Goal: Task Accomplishment & Management: Use online tool/utility

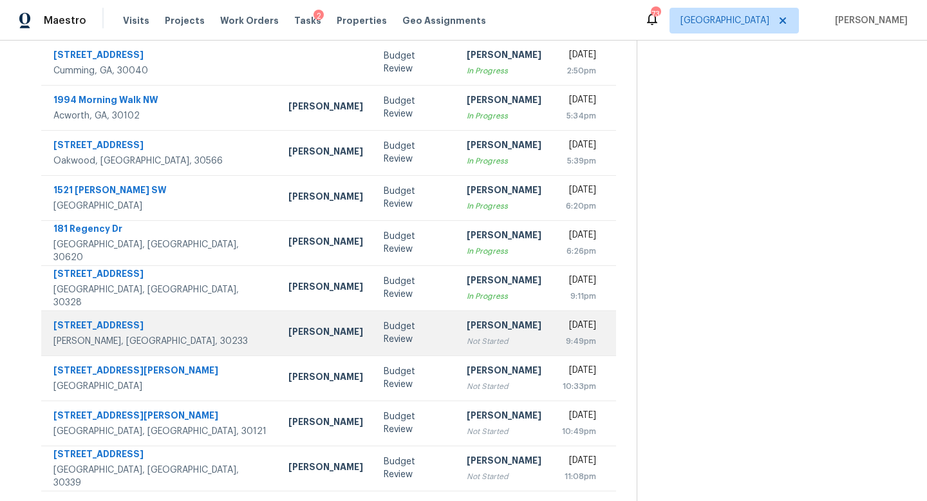
scroll to position [169, 0]
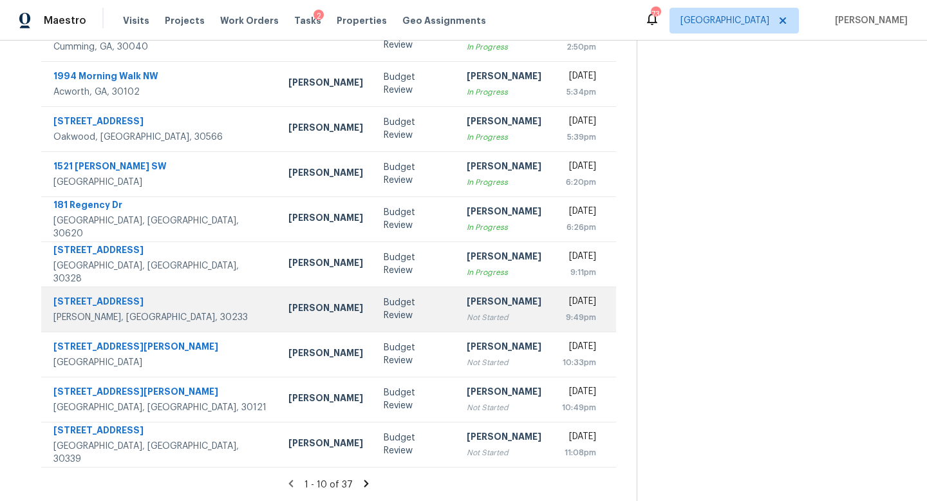
click at [467, 310] on div "[PERSON_NAME]" at bounding box center [504, 303] width 75 height 16
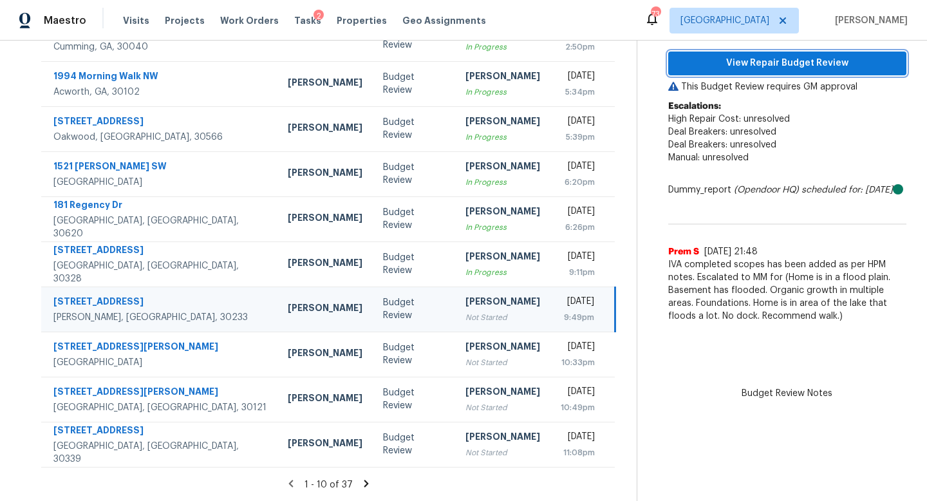
click at [779, 59] on span "View Repair Budget Review" at bounding box center [788, 63] width 218 height 16
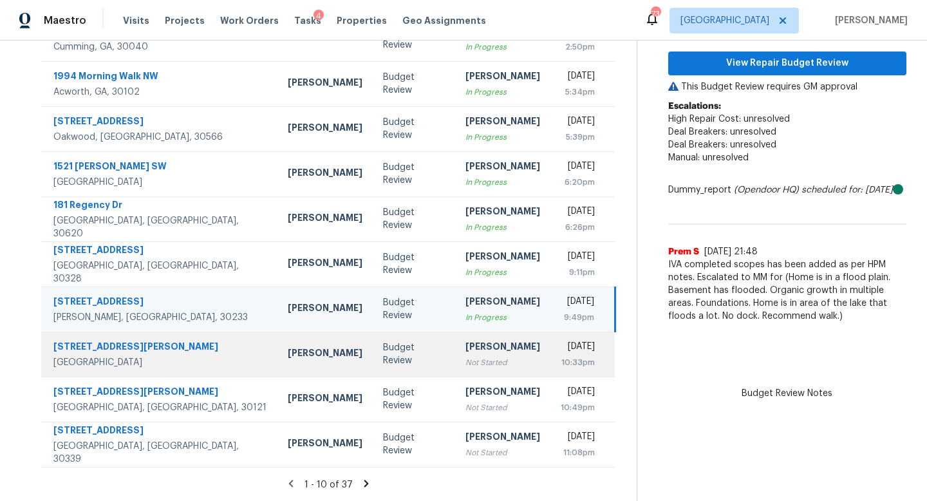
click at [465, 363] on div "Not Started" at bounding box center [502, 362] width 75 height 13
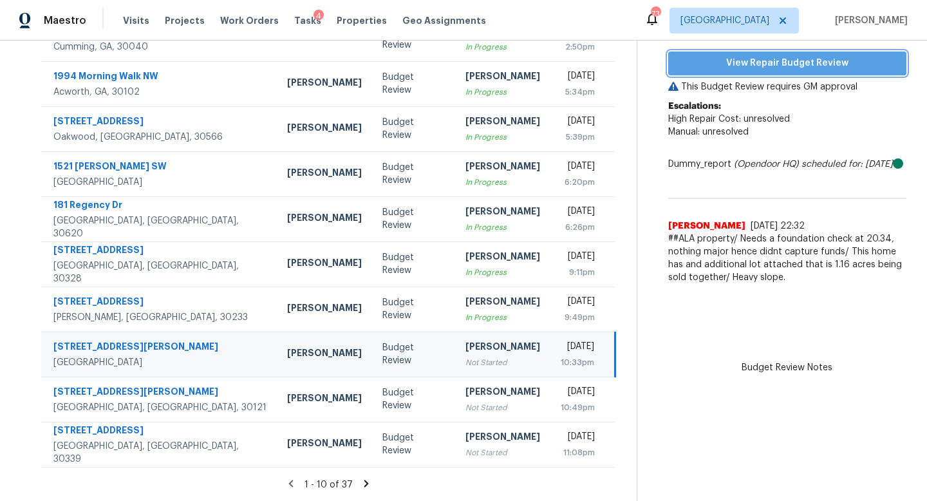
click at [764, 68] on span "View Repair Budget Review" at bounding box center [788, 63] width 218 height 16
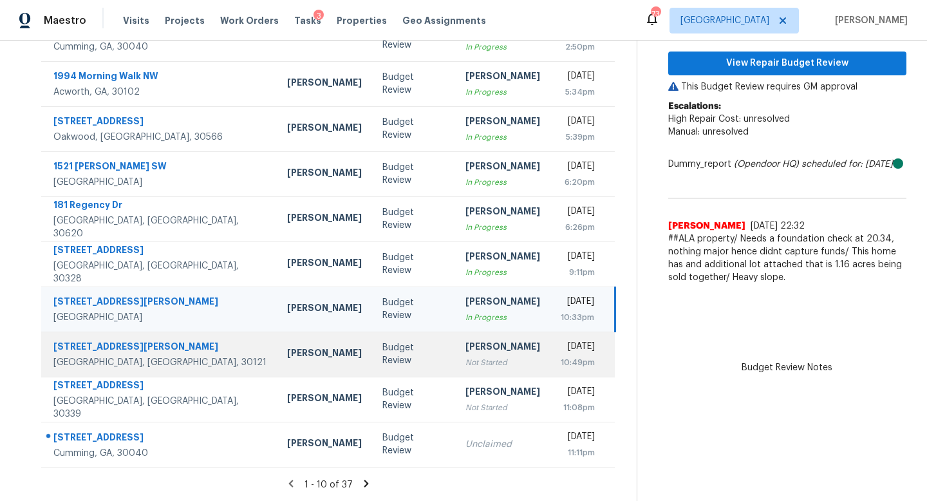
click at [465, 352] on div "[PERSON_NAME]" at bounding box center [502, 348] width 75 height 16
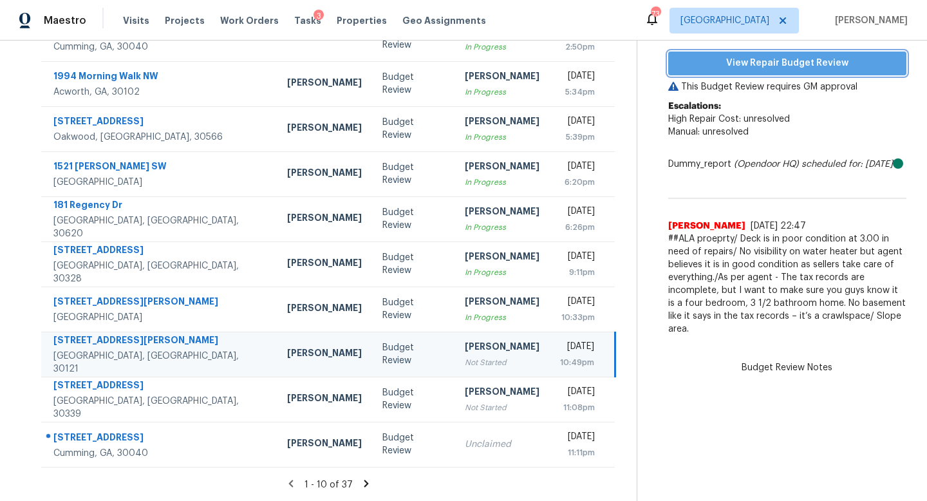
click at [735, 62] on span "View Repair Budget Review" at bounding box center [788, 63] width 218 height 16
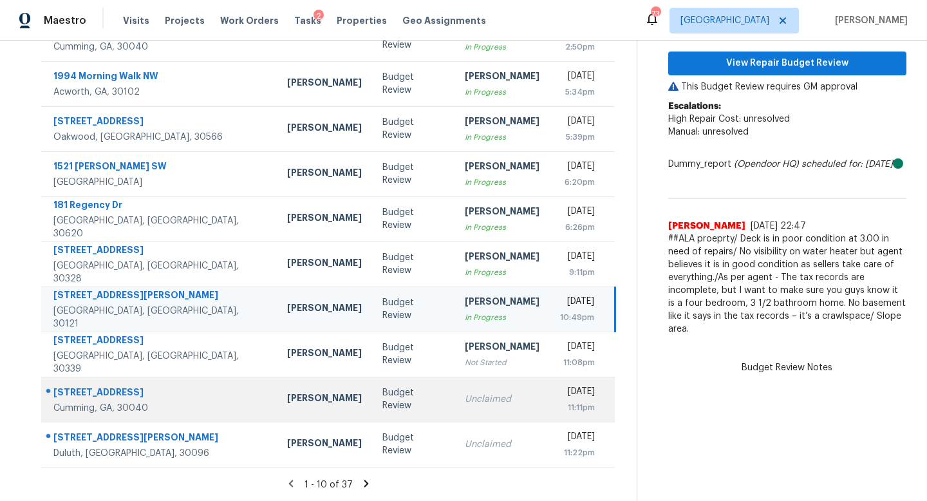
click at [455, 407] on td "Unclaimed" at bounding box center [502, 399] width 95 height 45
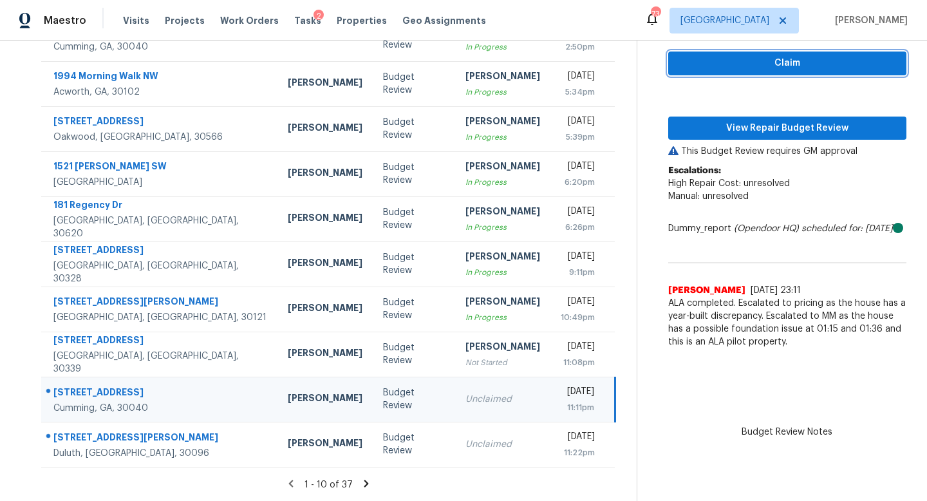
click at [745, 68] on span "Claim" at bounding box center [788, 63] width 218 height 16
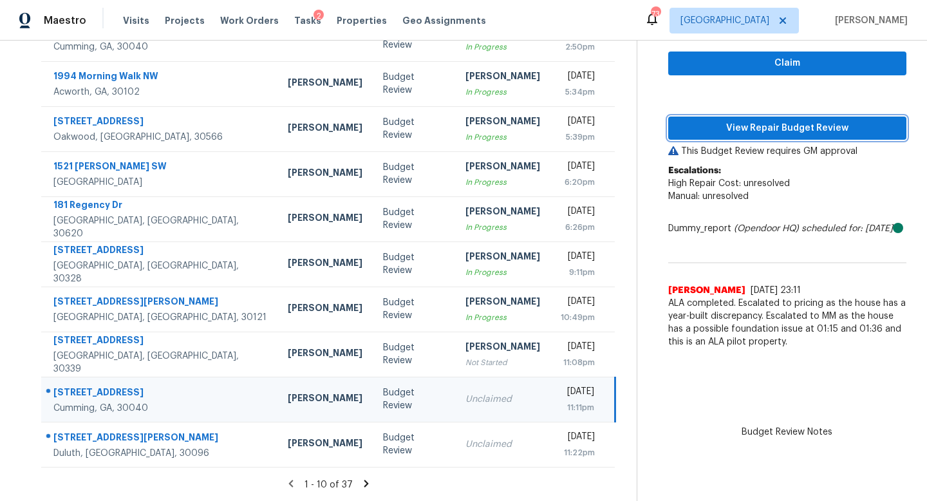
click at [744, 126] on span "View Repair Budget Review" at bounding box center [788, 128] width 218 height 16
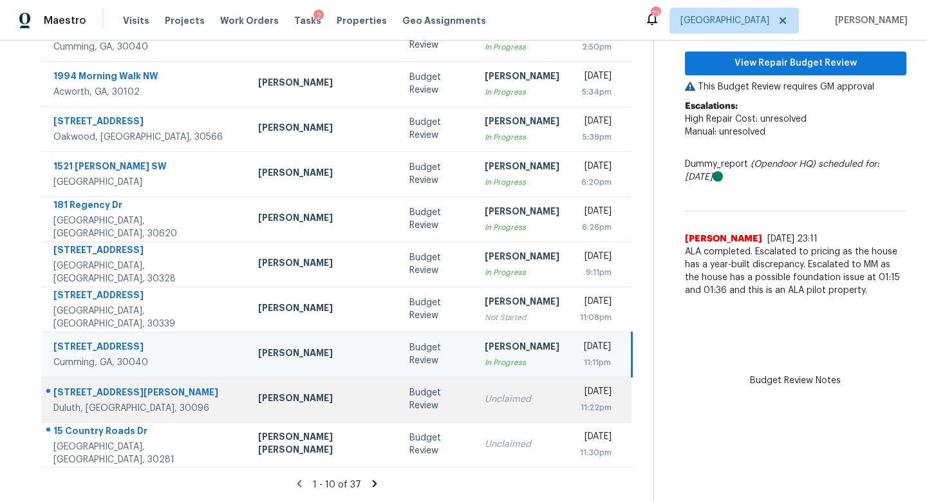
click at [474, 414] on td "Unclaimed" at bounding box center [521, 399] width 95 height 45
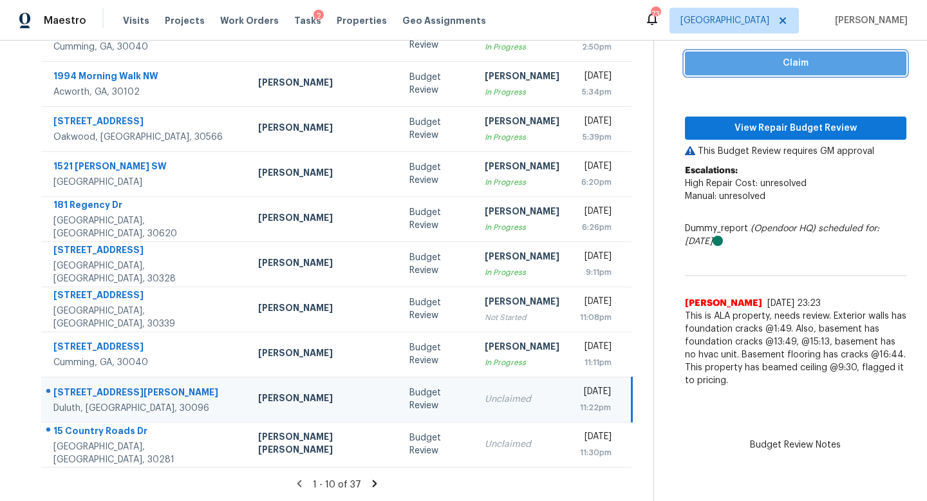
click at [731, 73] on button "Claim" at bounding box center [795, 64] width 221 height 24
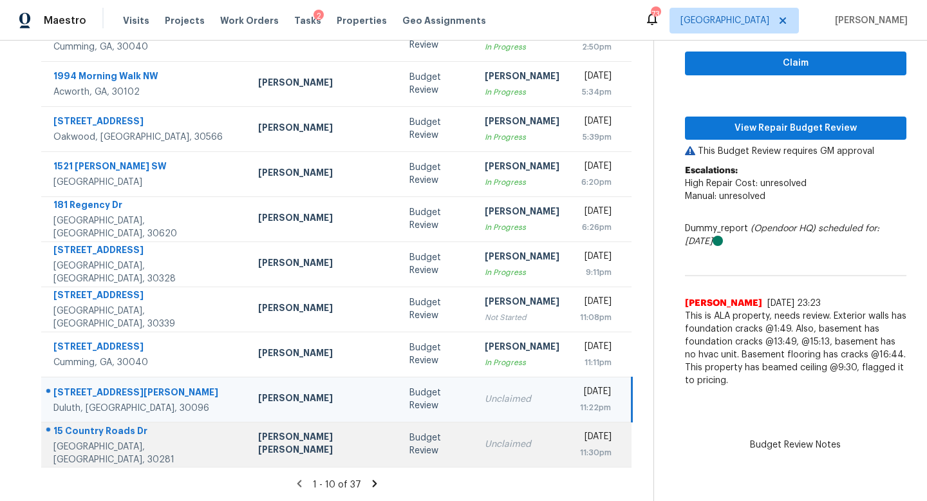
click at [474, 451] on td "Unclaimed" at bounding box center [521, 444] width 95 height 45
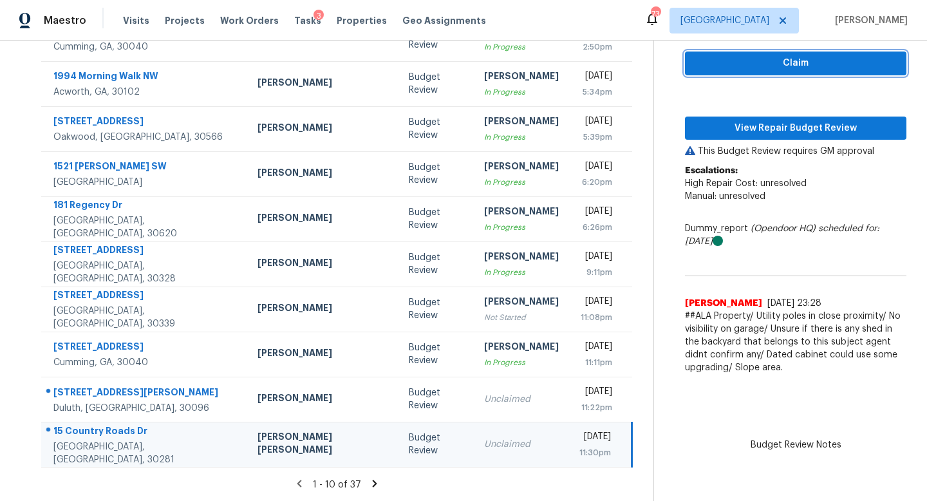
click at [716, 69] on span "Claim" at bounding box center [795, 63] width 201 height 16
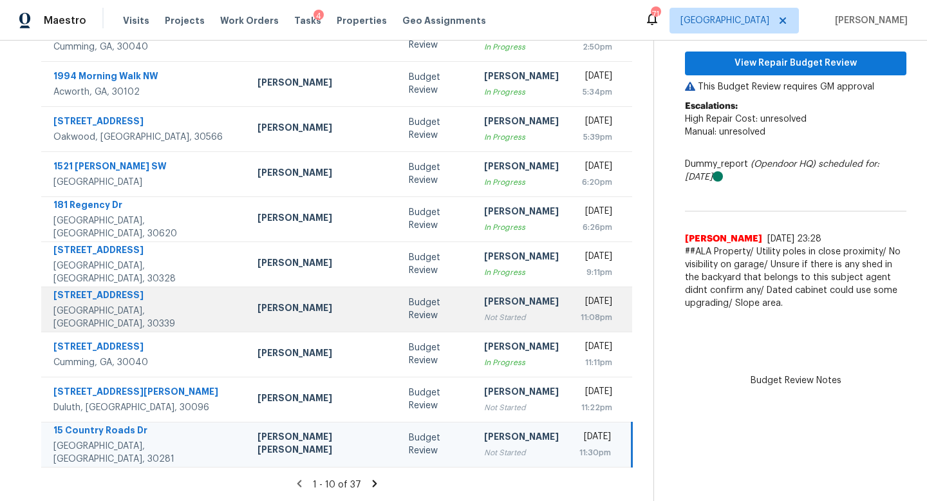
click at [484, 322] on div "Not Started" at bounding box center [521, 317] width 75 height 13
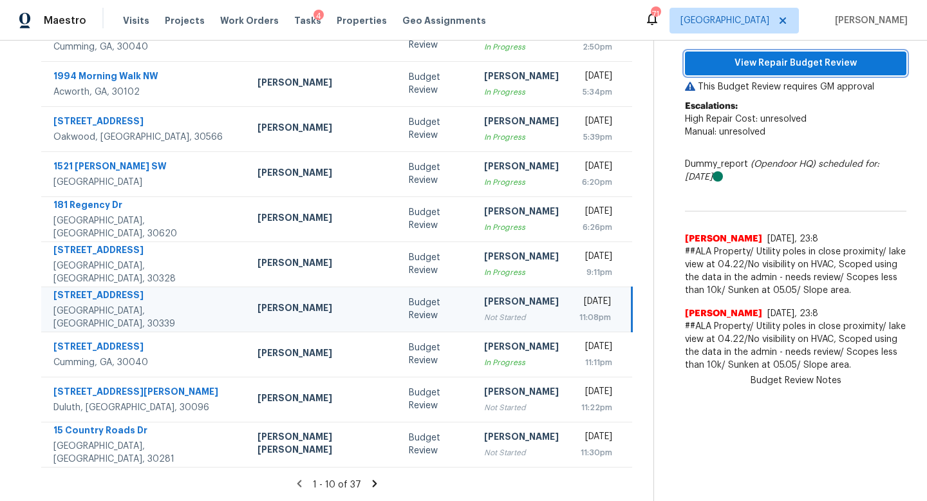
click at [747, 60] on span "View Repair Budget Review" at bounding box center [795, 63] width 201 height 16
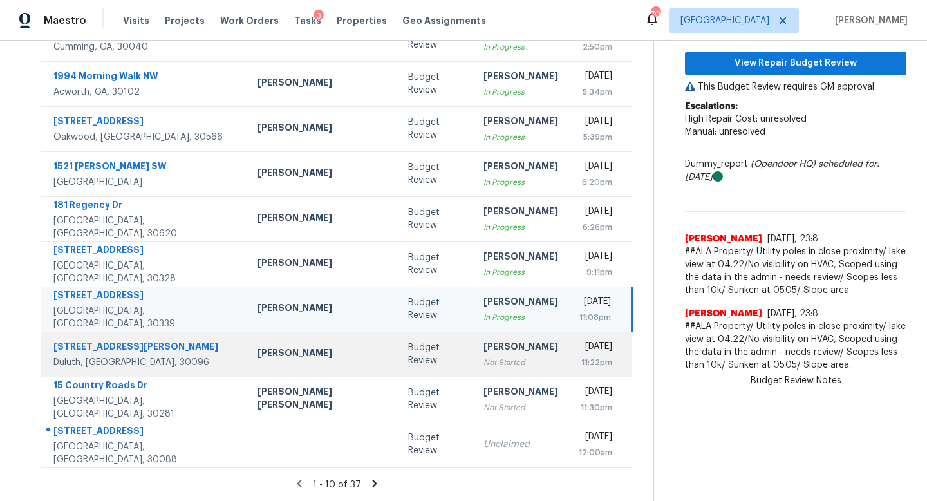
click at [484, 359] on div "Not Started" at bounding box center [521, 362] width 75 height 13
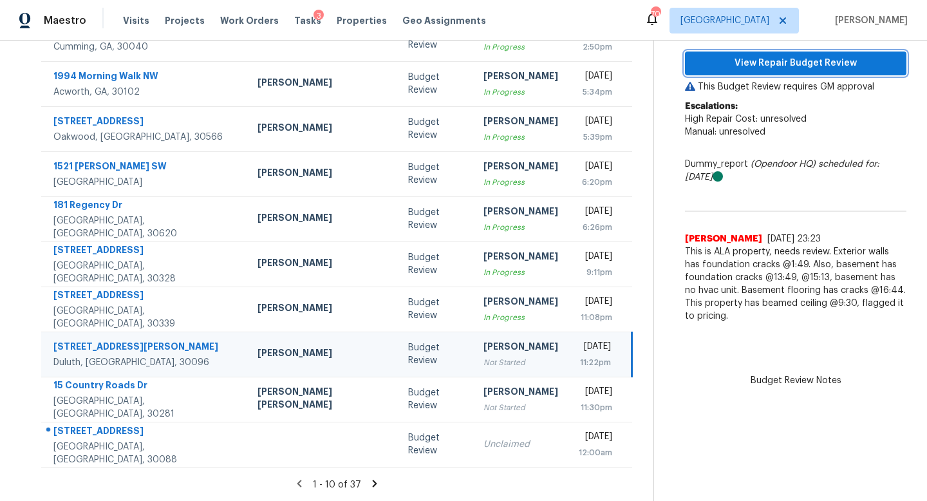
click at [767, 57] on span "View Repair Budget Review" at bounding box center [795, 63] width 201 height 16
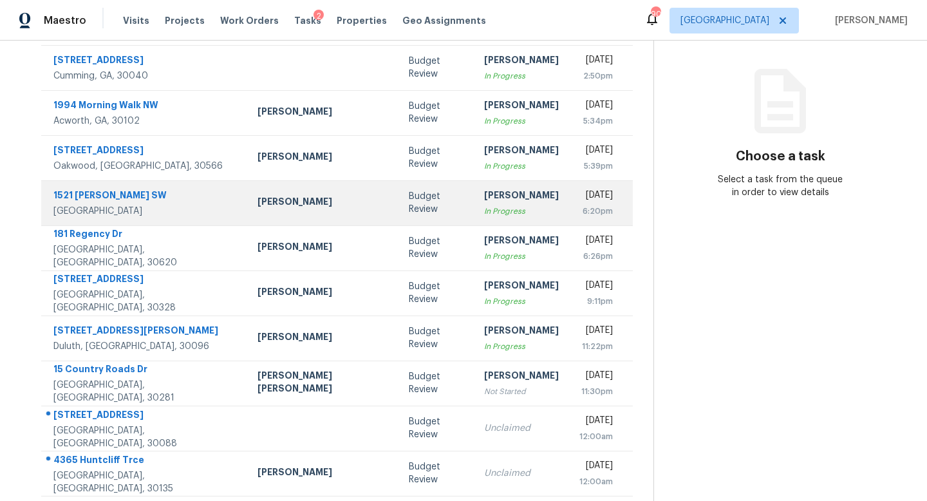
scroll to position [169, 0]
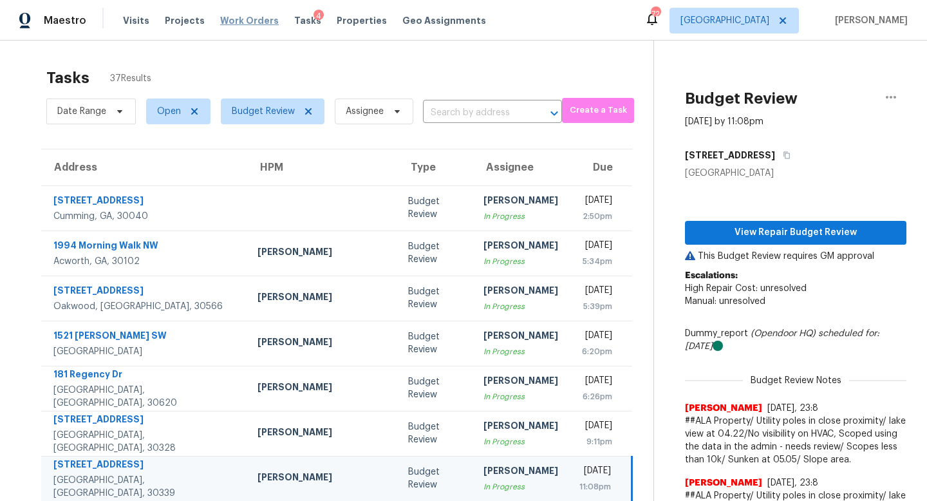
click at [256, 14] on span "Work Orders" at bounding box center [249, 20] width 59 height 13
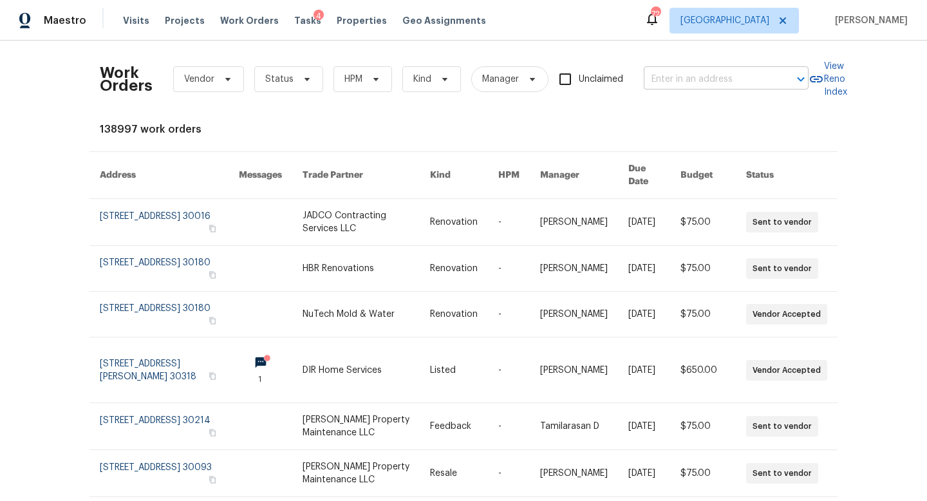
click at [696, 76] on input "text" at bounding box center [708, 80] width 129 height 20
type input "2232 dun"
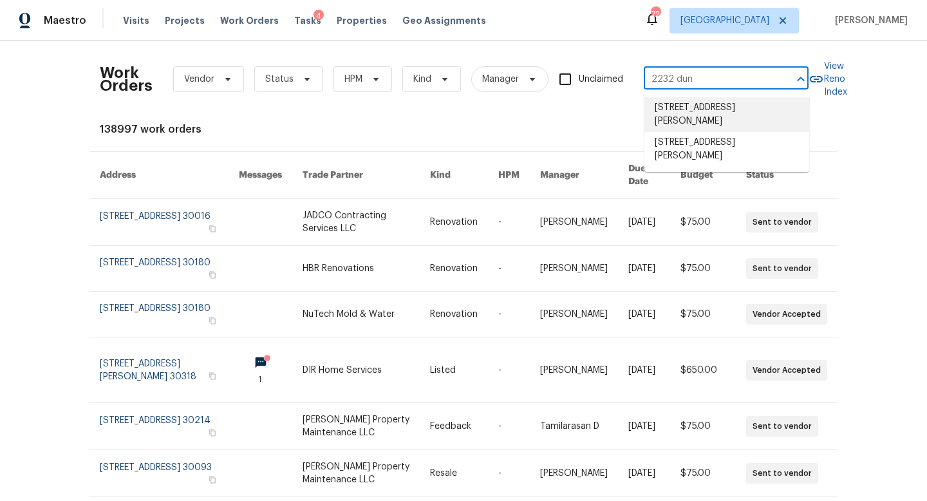
click at [695, 112] on li "[STREET_ADDRESS][PERSON_NAME]" at bounding box center [726, 114] width 165 height 35
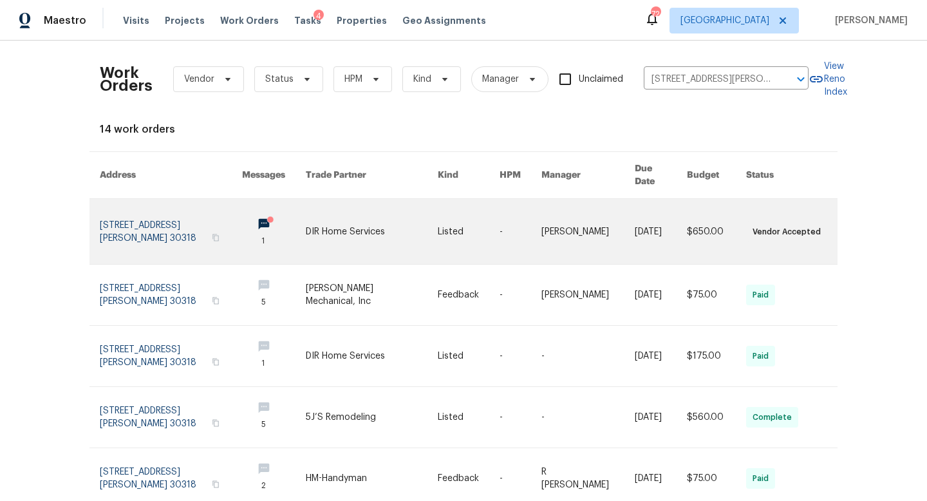
click at [175, 215] on link at bounding box center [171, 231] width 142 height 65
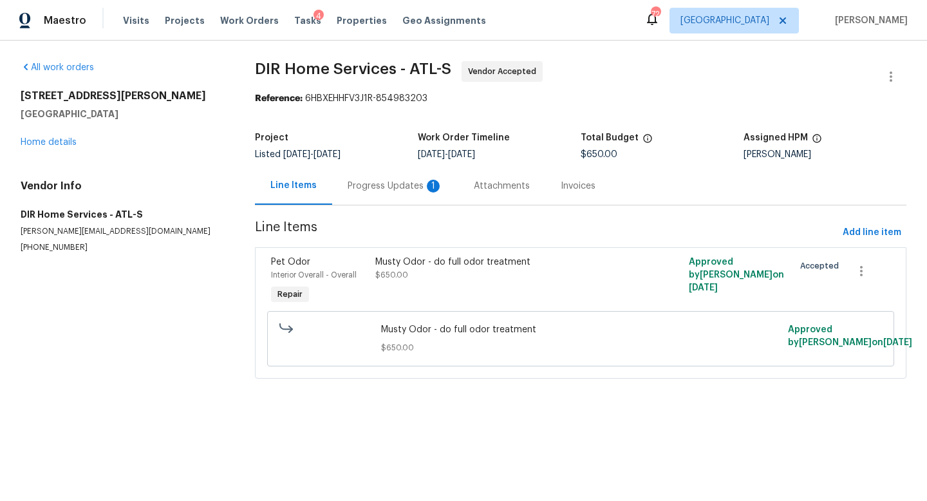
click at [339, 192] on div "Progress Updates 1" at bounding box center [395, 186] width 126 height 38
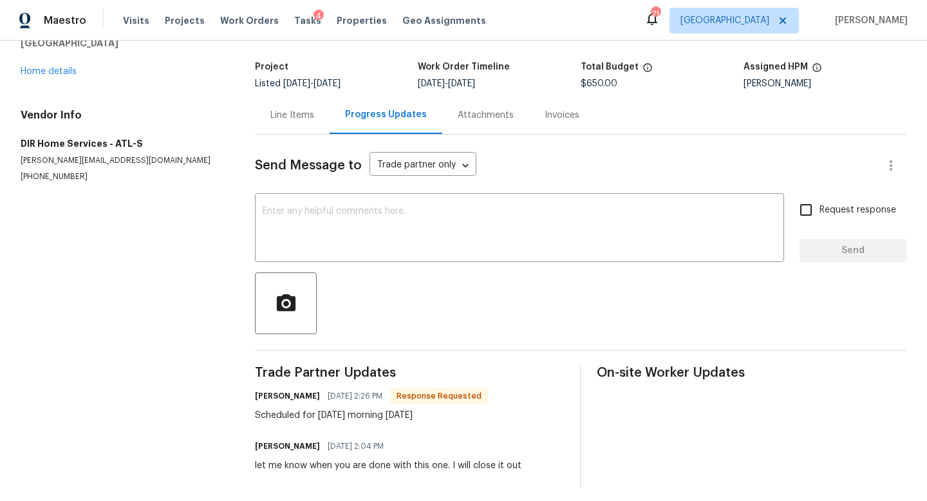
scroll to position [78, 0]
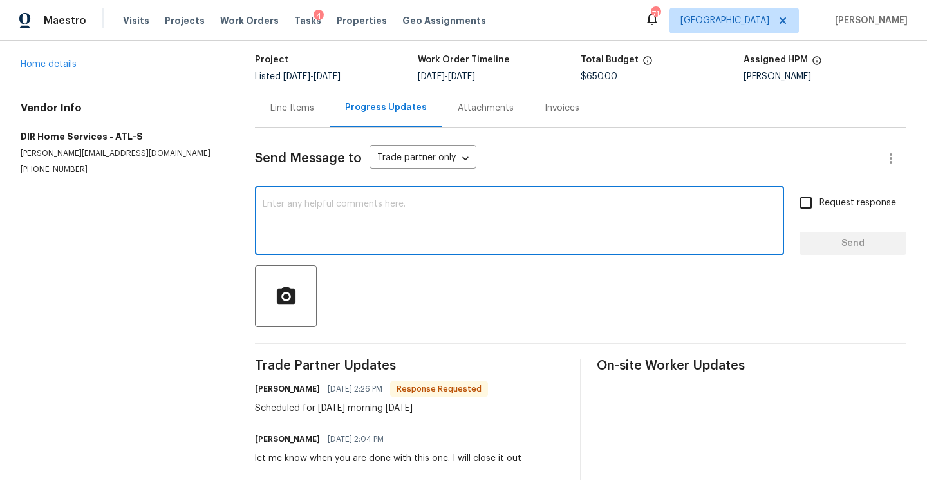
click at [312, 227] on textarea at bounding box center [520, 222] width 514 height 45
type textarea "Thank you!"
click at [816, 252] on button "Send" at bounding box center [853, 244] width 107 height 24
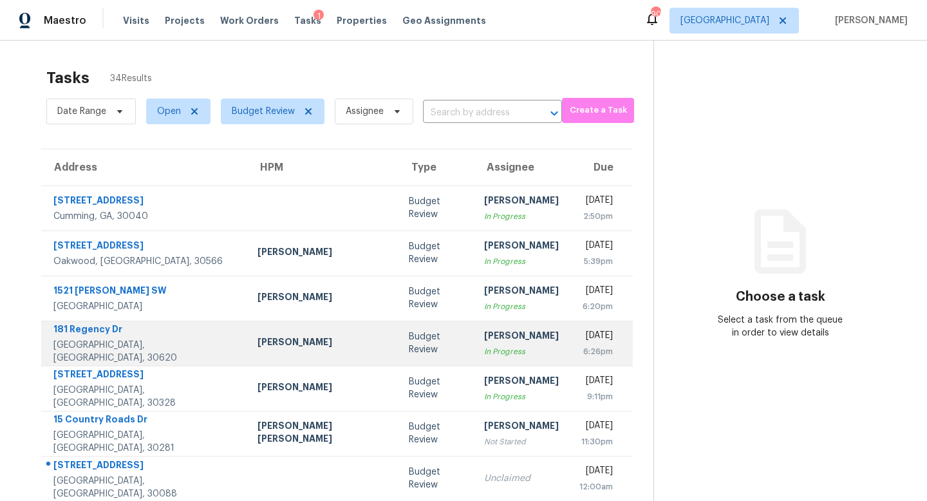
scroll to position [169, 0]
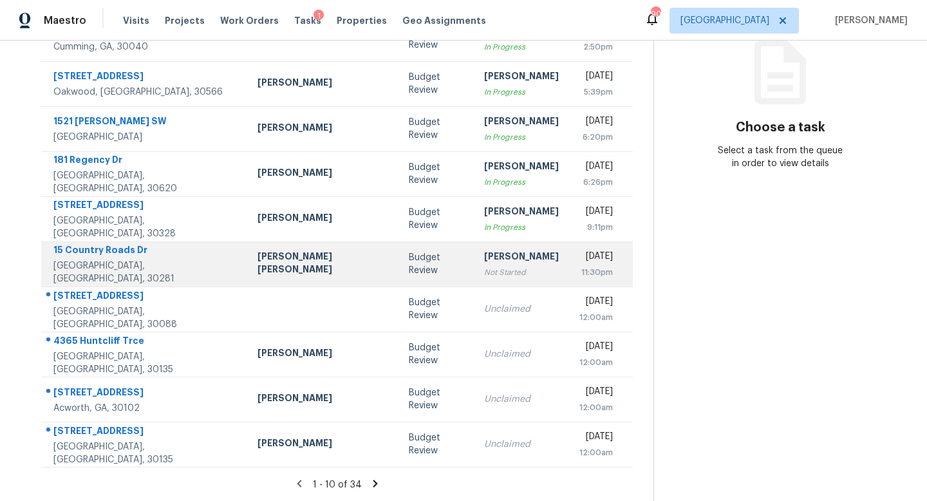
click at [484, 257] on div "[PERSON_NAME]" at bounding box center [521, 258] width 75 height 16
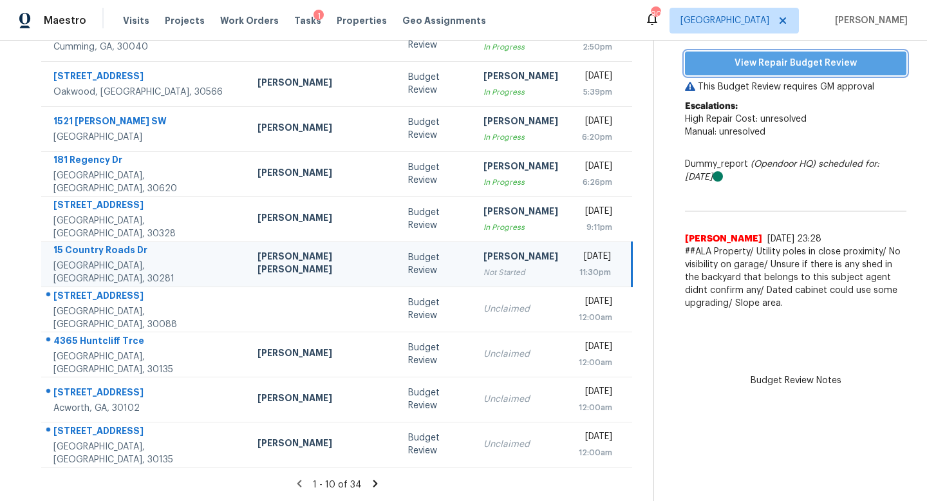
click at [791, 57] on span "View Repair Budget Review" at bounding box center [795, 63] width 201 height 16
click at [370, 485] on icon at bounding box center [376, 484] width 12 height 12
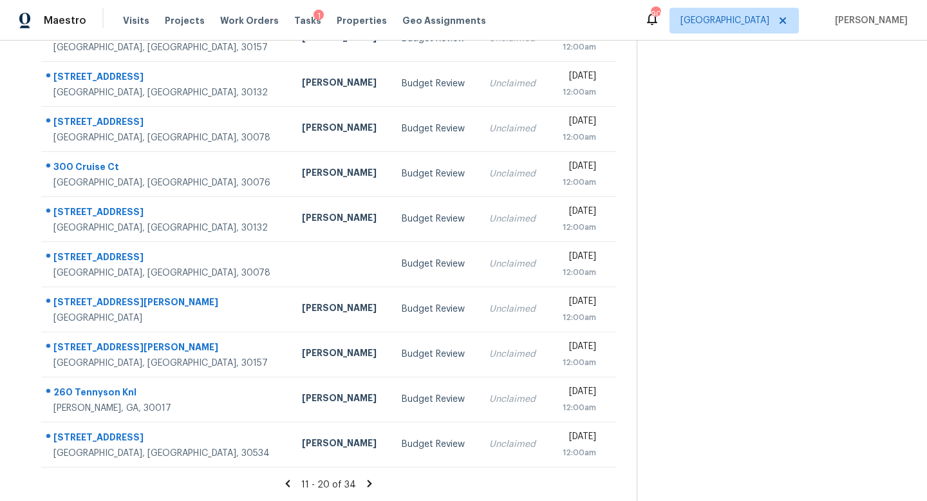
click at [364, 484] on icon at bounding box center [370, 484] width 12 height 12
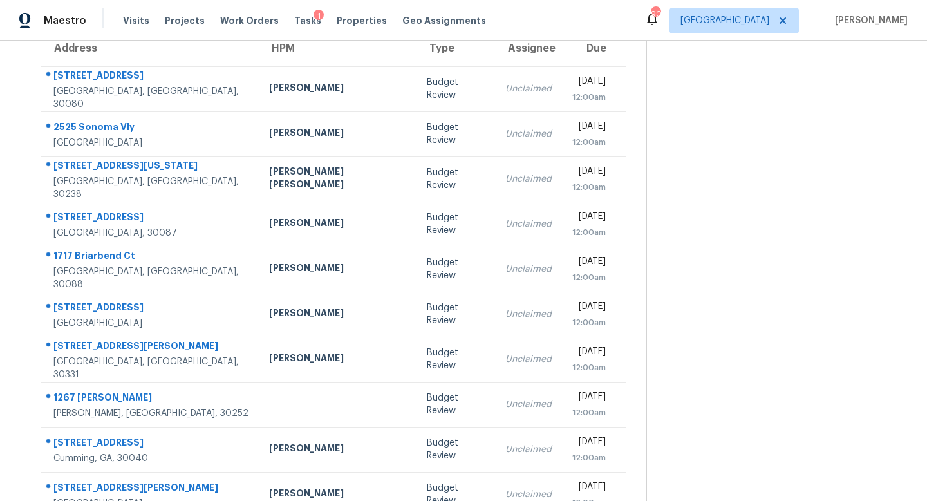
scroll to position [117, 0]
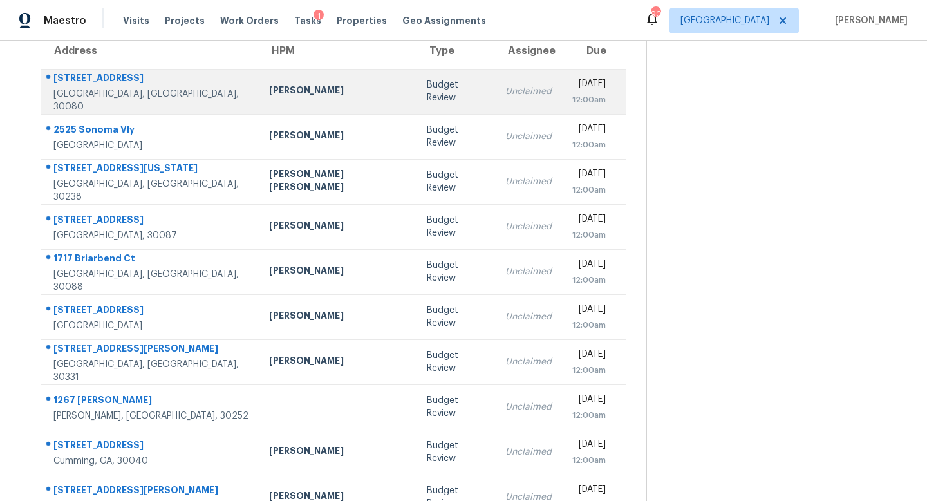
click at [495, 106] on td "Unclaimed" at bounding box center [528, 91] width 67 height 45
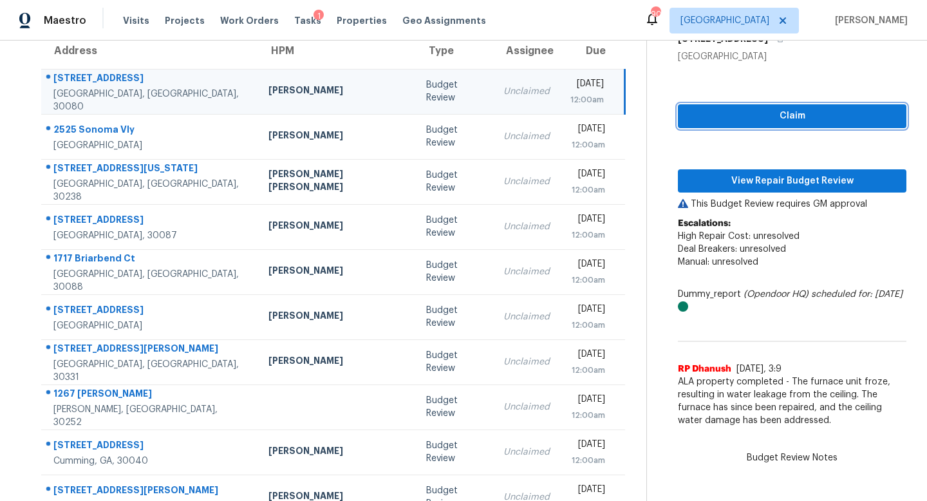
click at [695, 120] on span "Claim" at bounding box center [792, 116] width 208 height 16
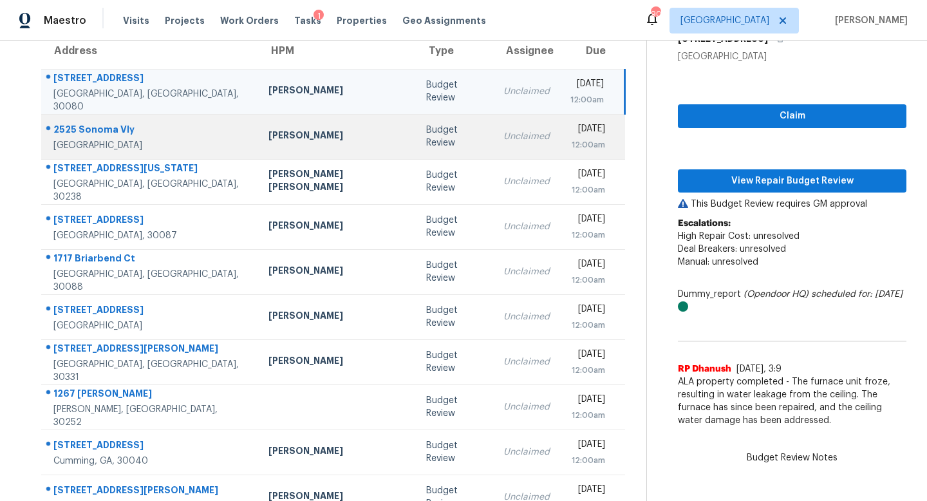
click at [570, 142] on div "12:00am" at bounding box center [587, 144] width 35 height 13
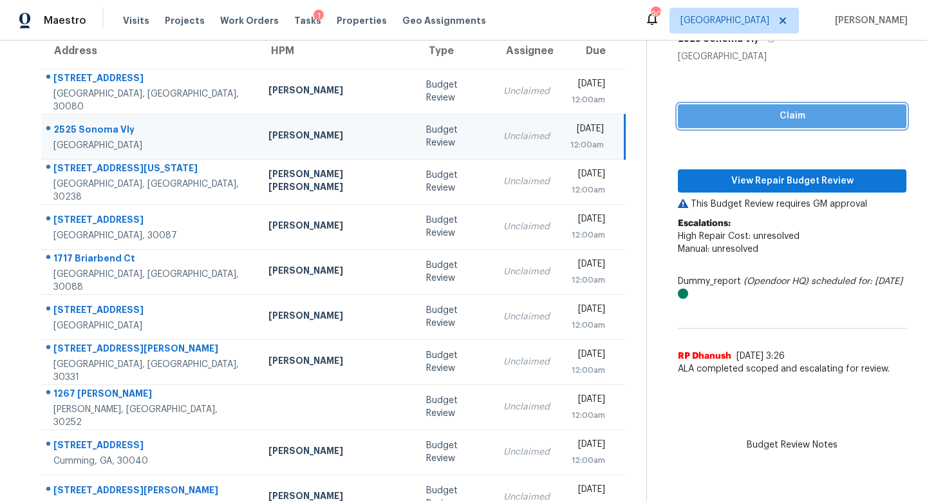
click at [678, 117] on button "Claim" at bounding box center [792, 116] width 229 height 24
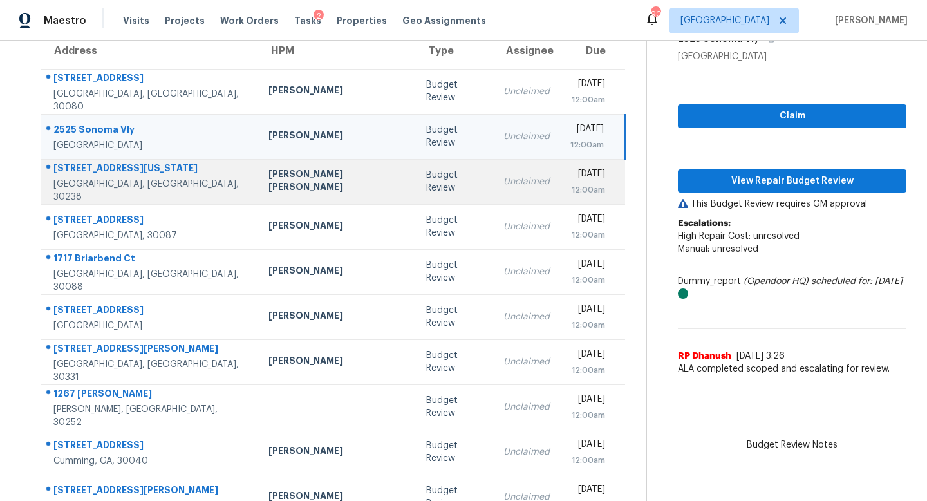
click at [503, 175] on div "Unclaimed" at bounding box center [526, 181] width 46 height 13
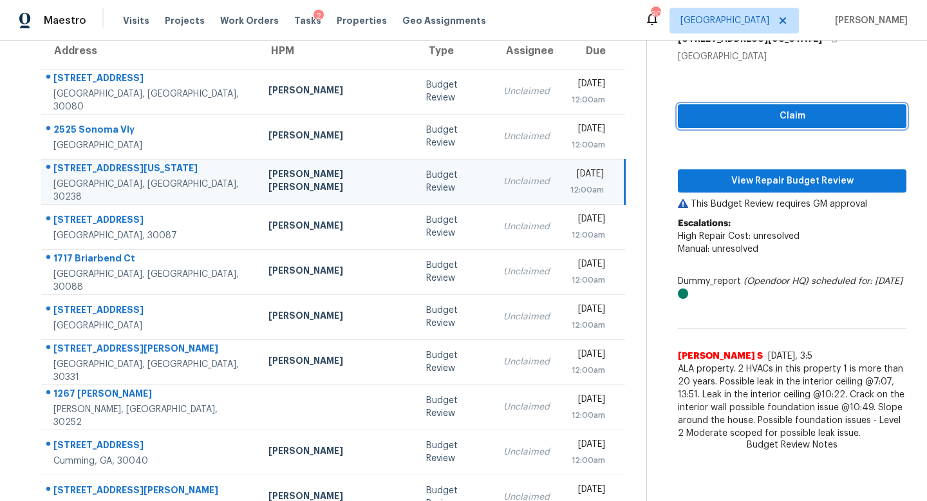
click at [688, 115] on span "Claim" at bounding box center [792, 116] width 208 height 16
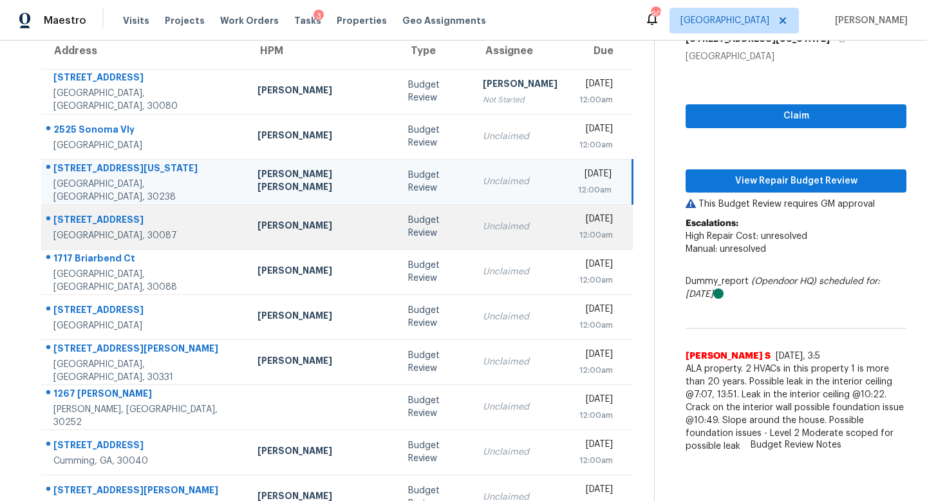
click at [483, 232] on div "Unclaimed" at bounding box center [520, 226] width 75 height 13
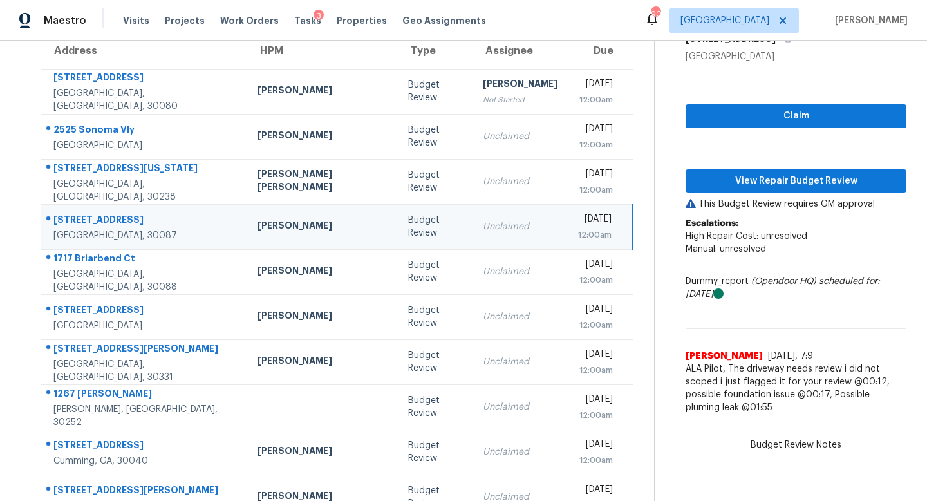
click at [707, 102] on div "Claim View Repair Budget Review This Budget Review requires GM approval Escalat…" at bounding box center [796, 241] width 221 height 357
click at [707, 108] on span "Claim" at bounding box center [796, 116] width 200 height 16
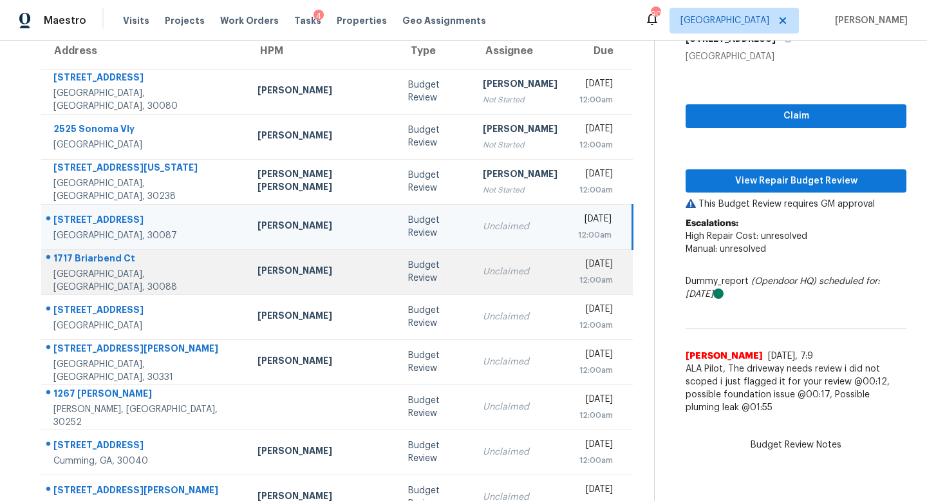
click at [473, 278] on td "Unclaimed" at bounding box center [520, 271] width 95 height 45
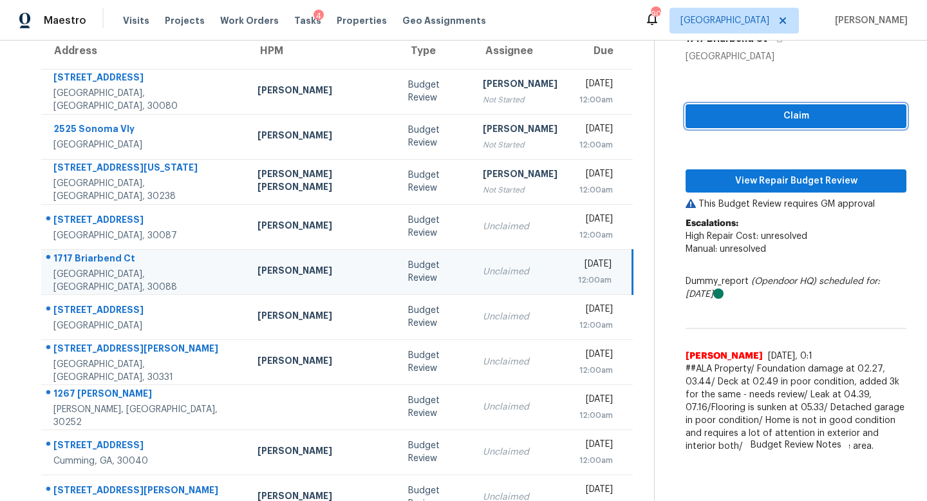
click at [709, 122] on span "Claim" at bounding box center [796, 116] width 200 height 16
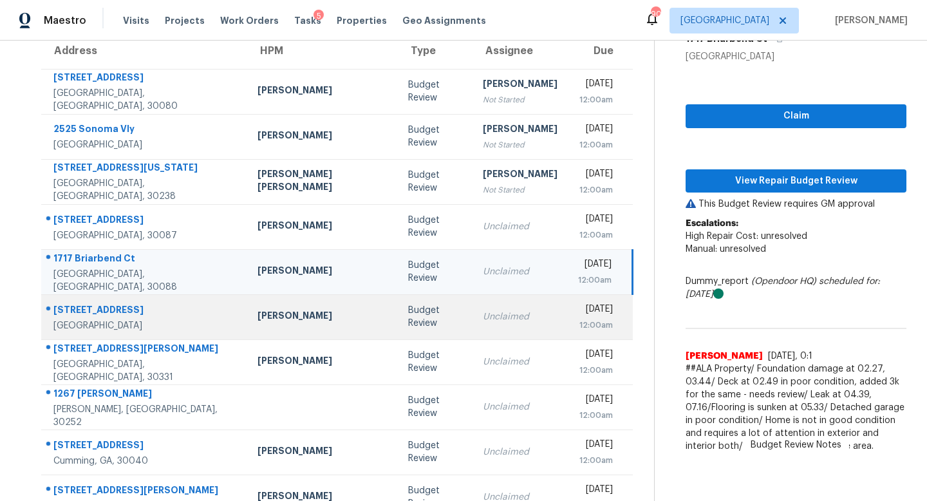
click at [473, 330] on td "Unclaimed" at bounding box center [520, 316] width 95 height 45
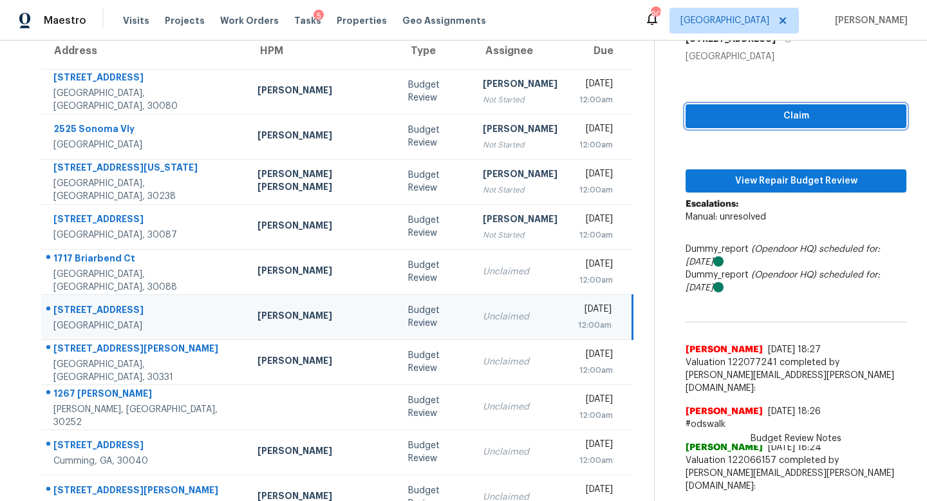
click at [715, 120] on span "Claim" at bounding box center [796, 116] width 200 height 16
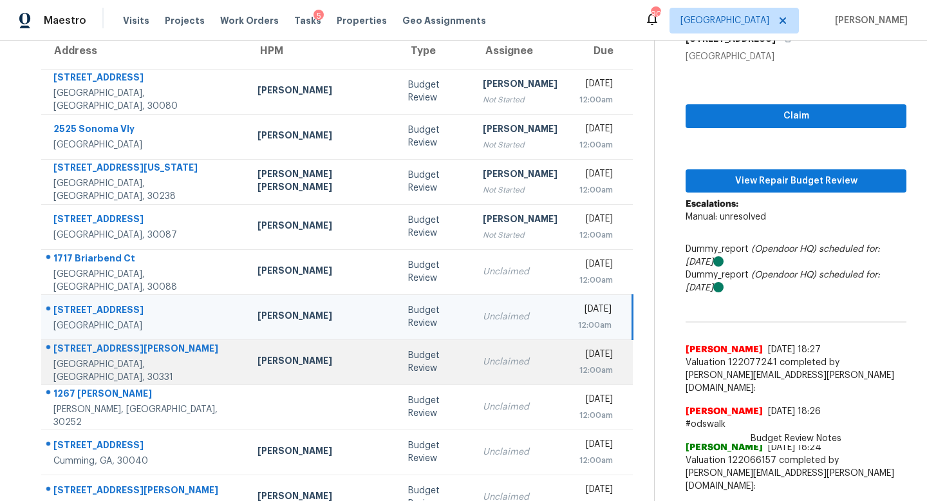
click at [483, 366] on div "Unclaimed" at bounding box center [520, 361] width 75 height 13
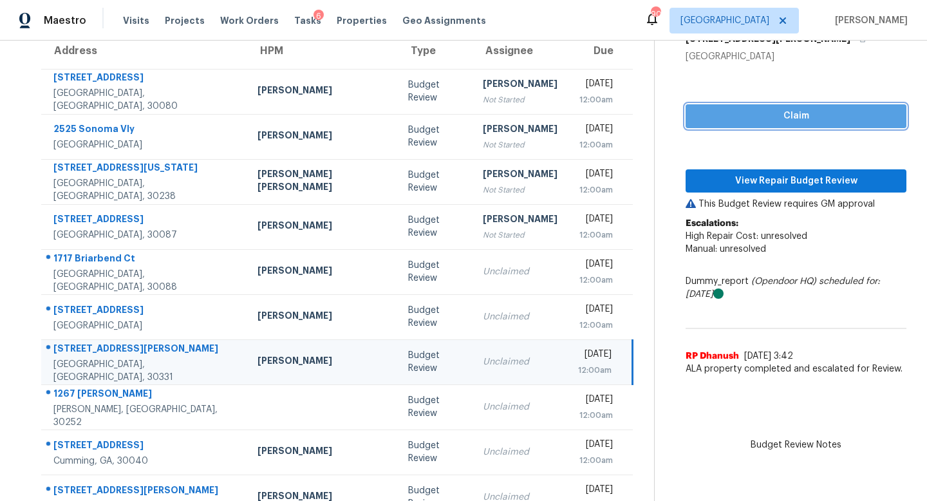
click at [696, 117] on span "Claim" at bounding box center [796, 116] width 200 height 16
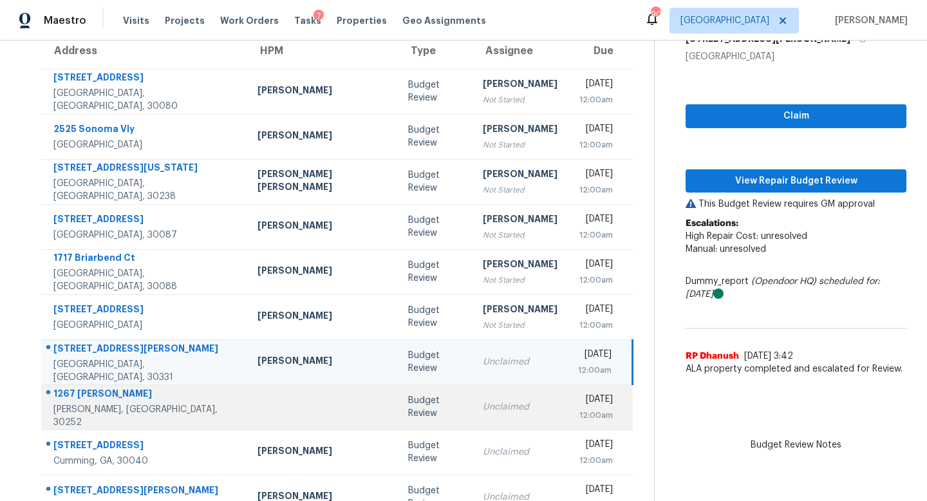
click at [483, 402] on div "Unclaimed" at bounding box center [520, 406] width 75 height 13
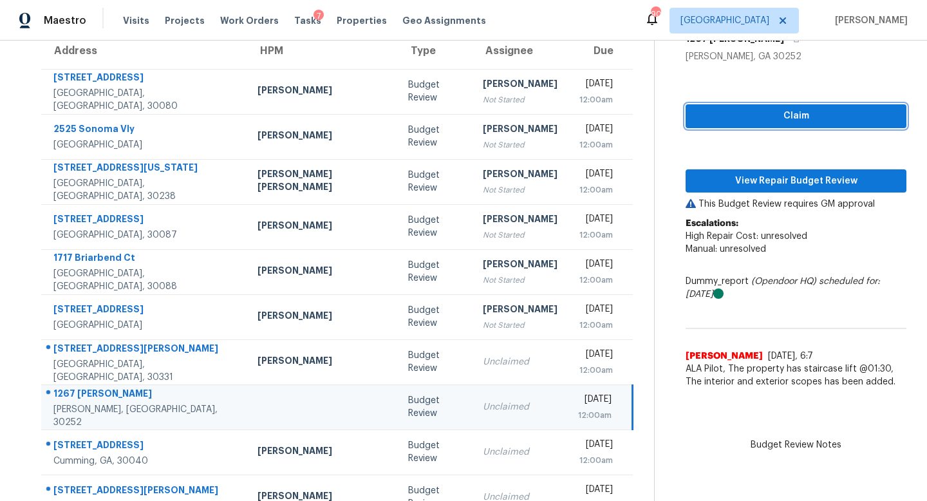
click at [721, 118] on span "Claim" at bounding box center [796, 116] width 200 height 16
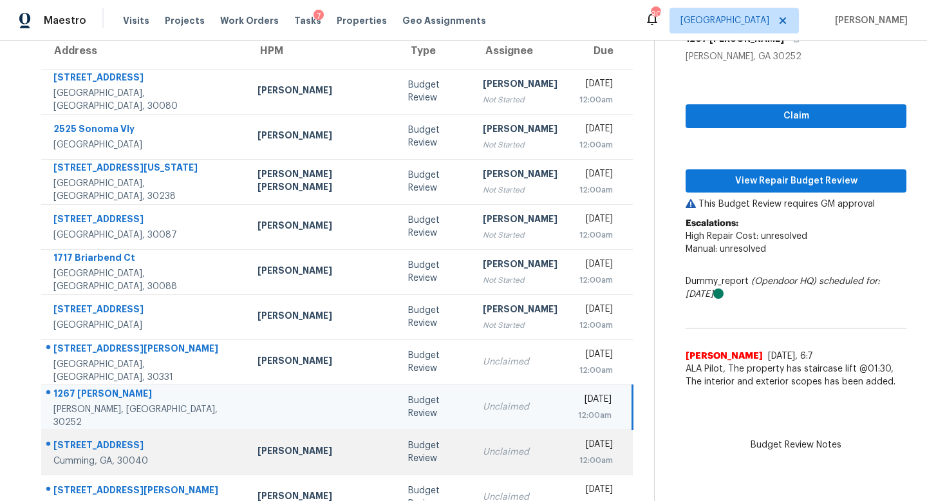
click at [473, 443] on td "Unclaimed" at bounding box center [520, 451] width 95 height 45
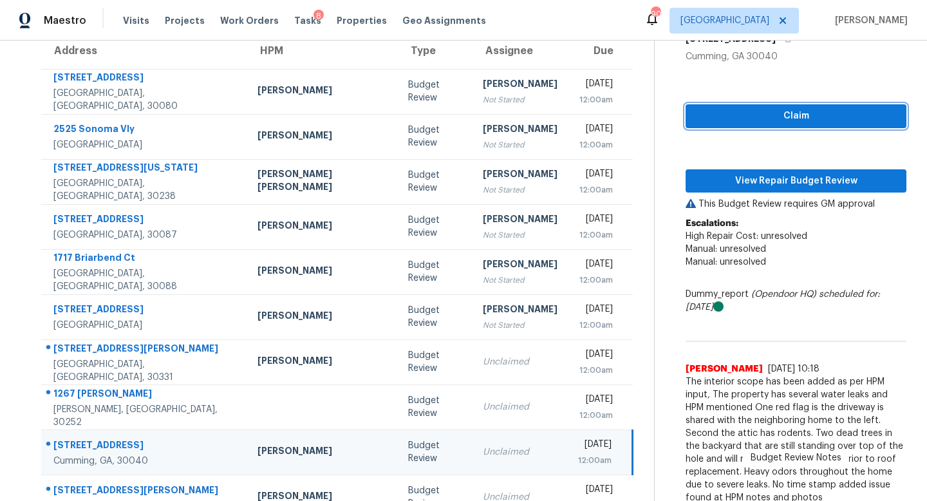
click at [702, 116] on span "Claim" at bounding box center [796, 116] width 200 height 16
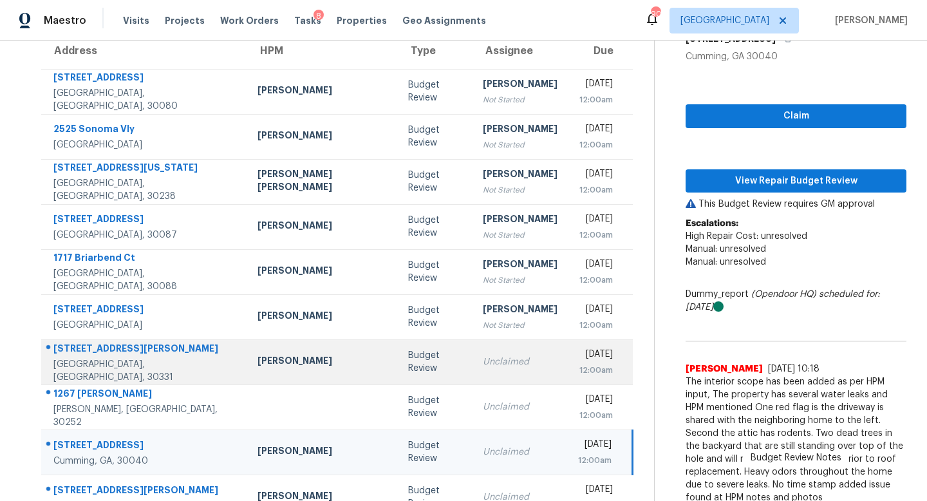
scroll to position [169, 0]
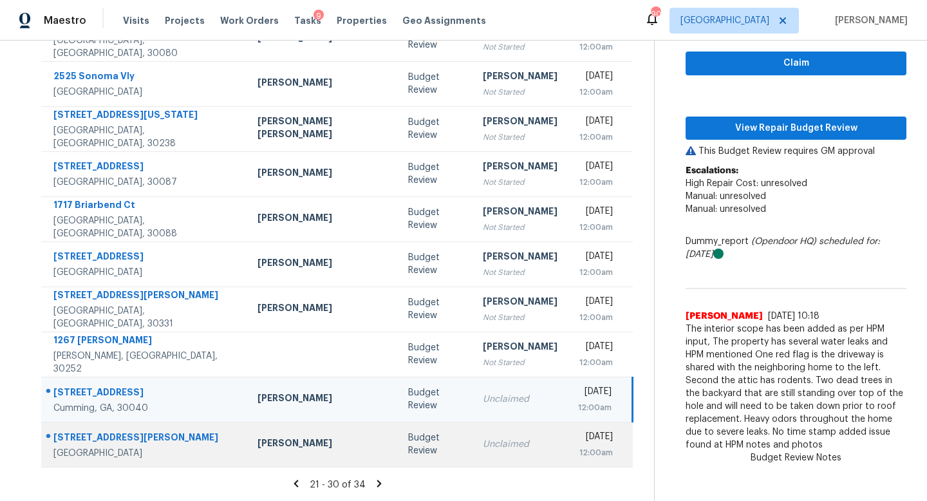
click at [473, 427] on td "Unclaimed" at bounding box center [520, 444] width 95 height 45
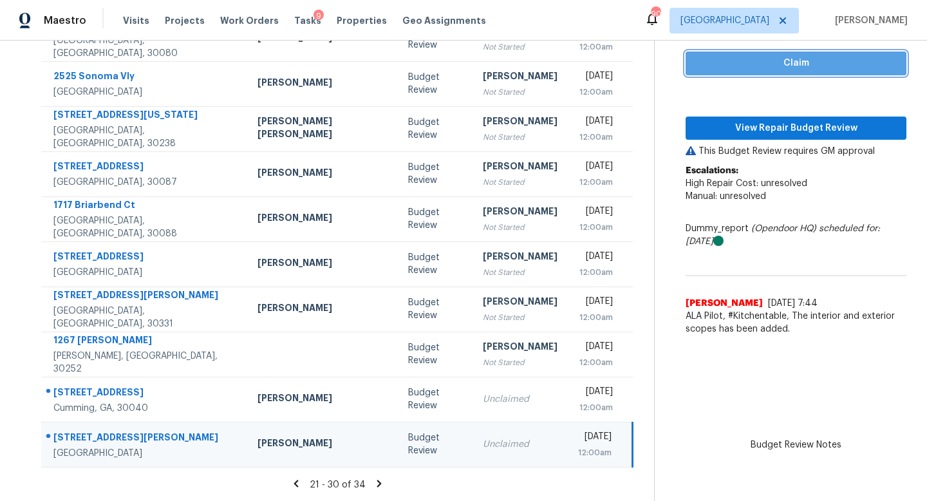
click at [696, 67] on span "Claim" at bounding box center [796, 63] width 200 height 16
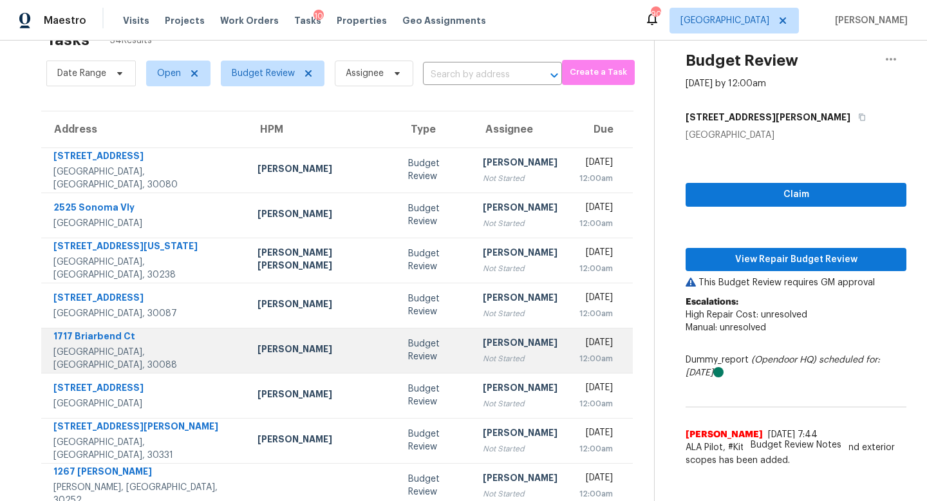
scroll to position [33, 0]
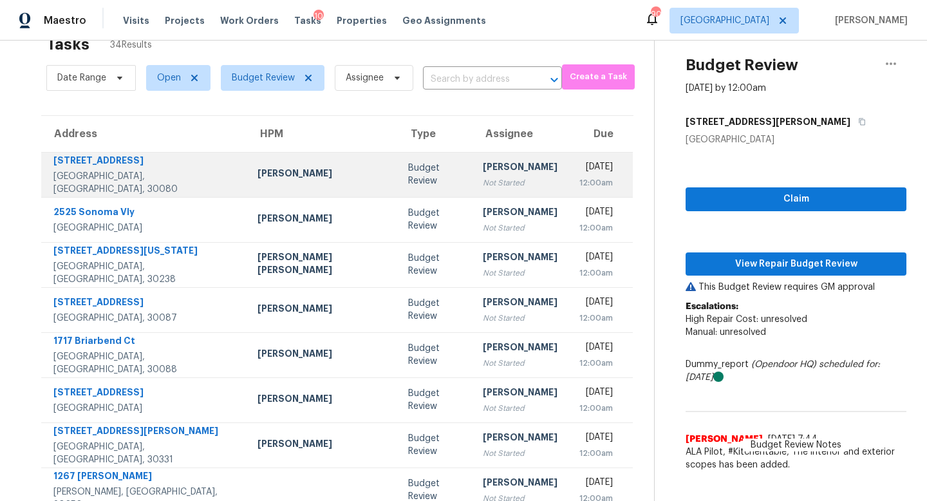
click at [483, 169] on div "[PERSON_NAME]" at bounding box center [520, 168] width 75 height 16
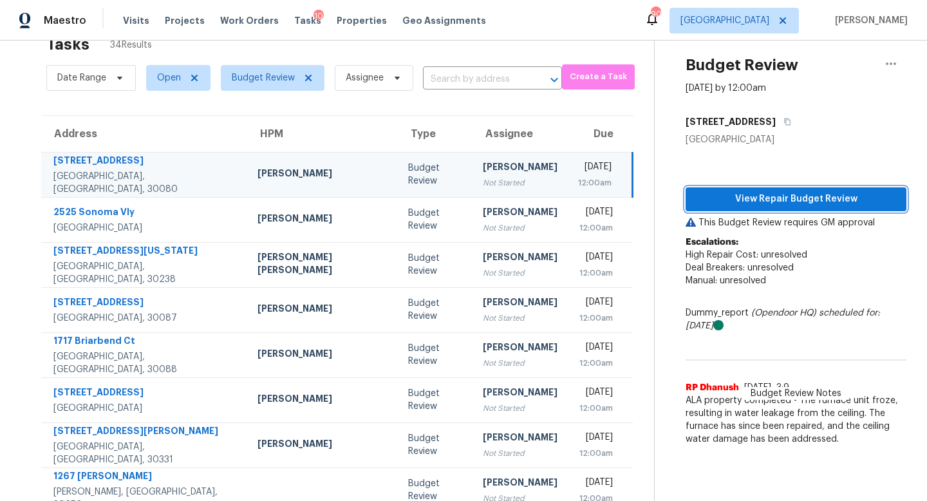
click at [696, 191] on span "View Repair Budget Review" at bounding box center [796, 199] width 200 height 16
